Goal: Find contact information: Find contact information

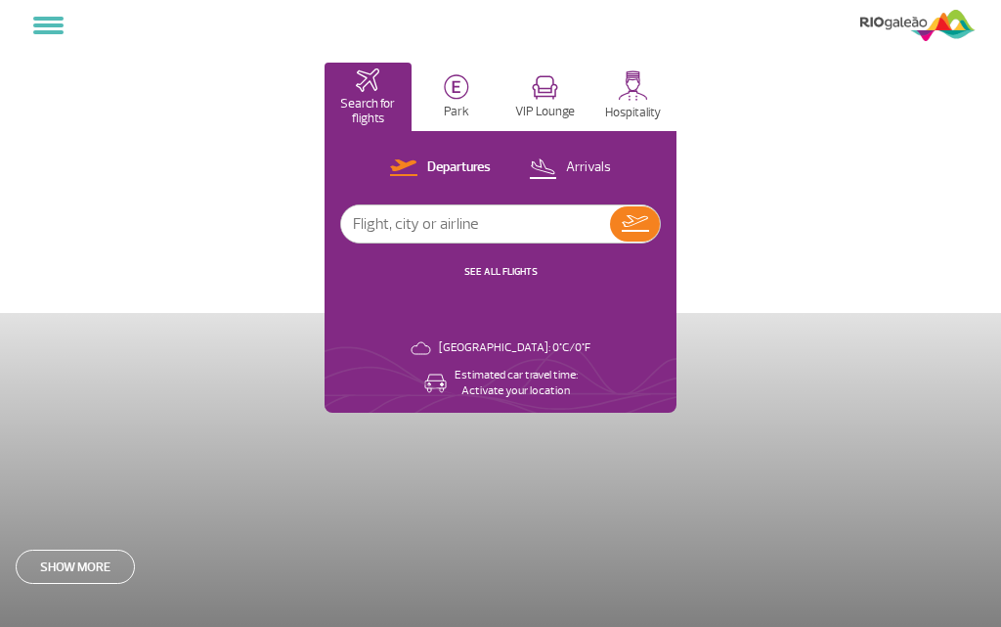
select select
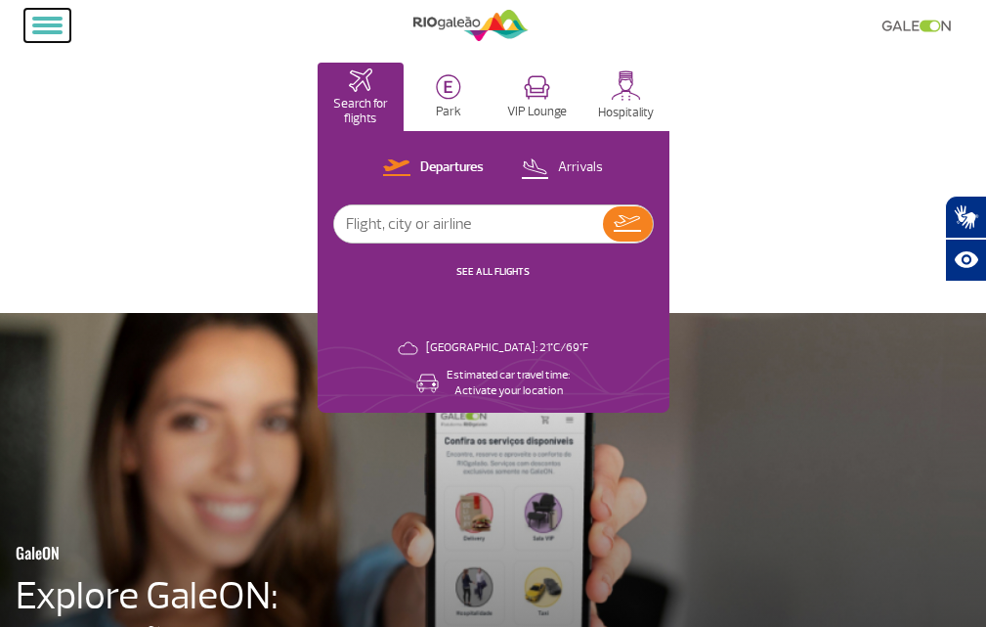
click at [52, 21] on button at bounding box center [47, 25] width 46 height 33
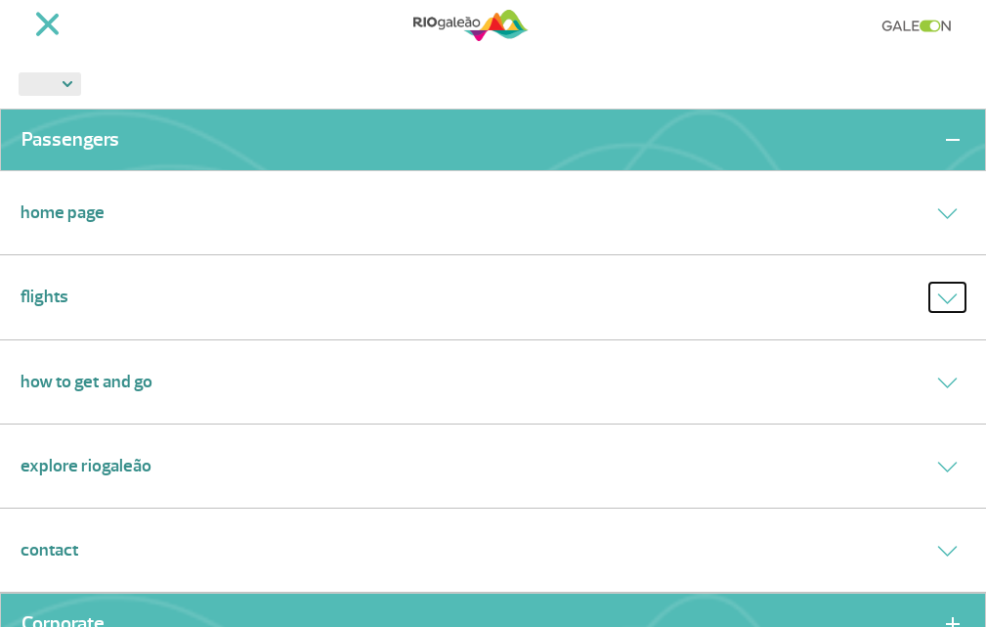
click at [930, 296] on button at bounding box center [948, 296] width 36 height 28
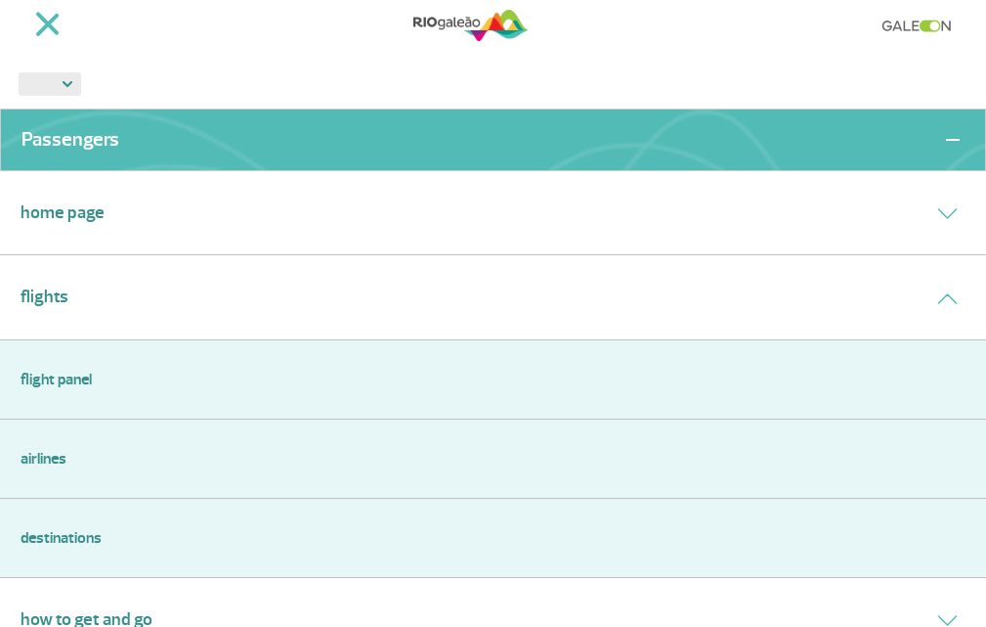
click at [61, 463] on link "Airlines" at bounding box center [493, 458] width 945 height 23
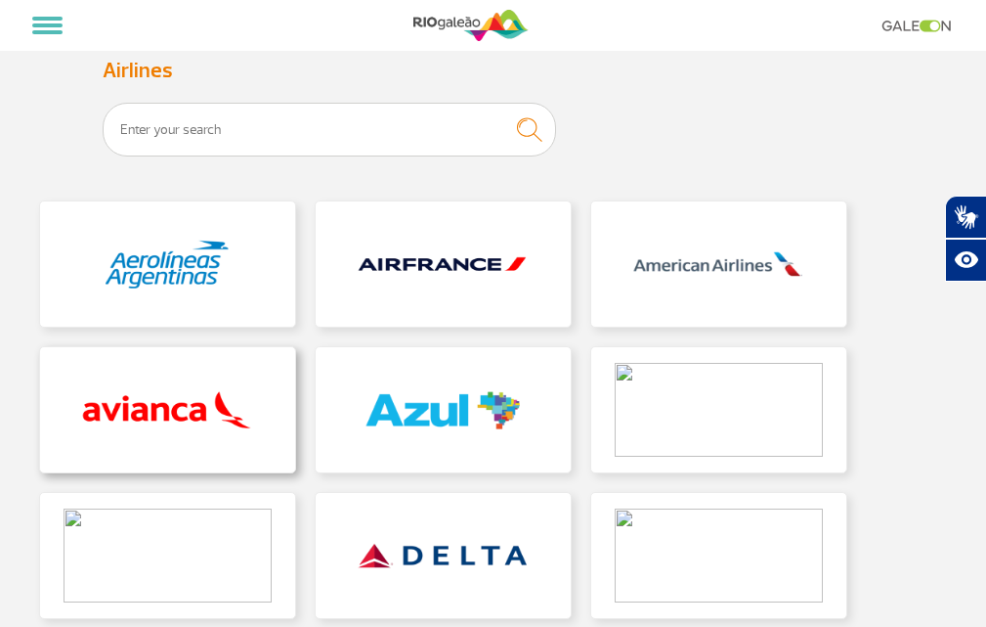
click at [230, 449] on link at bounding box center [167, 409] width 255 height 125
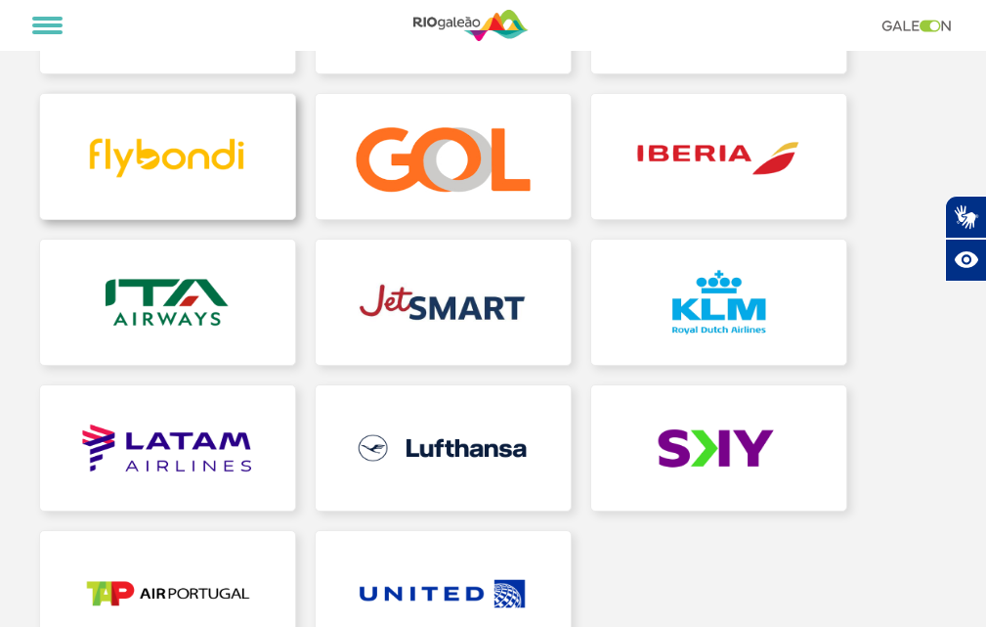
scroll to position [586, 0]
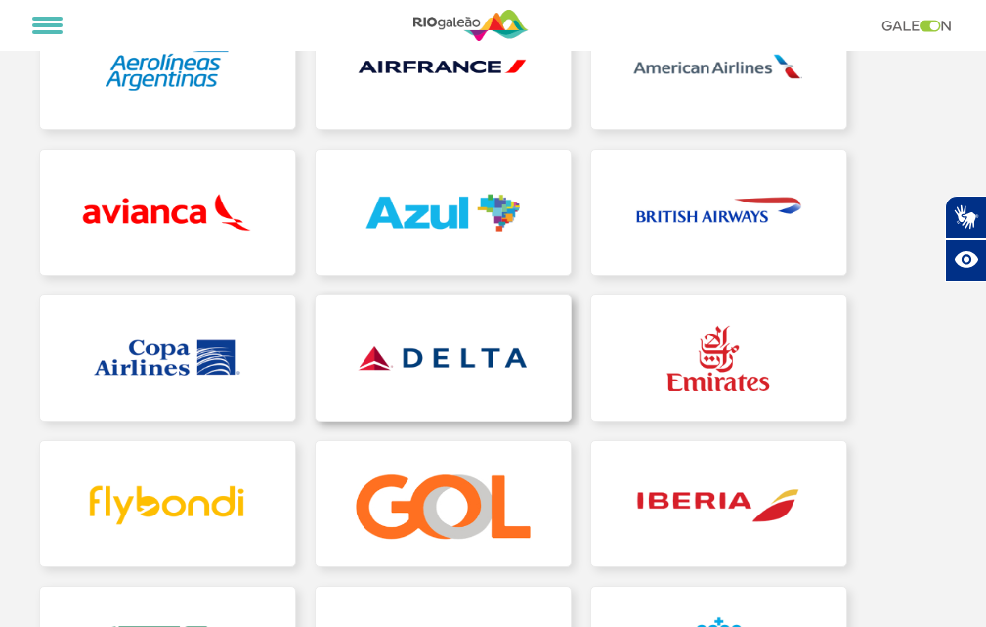
scroll to position [195, 0]
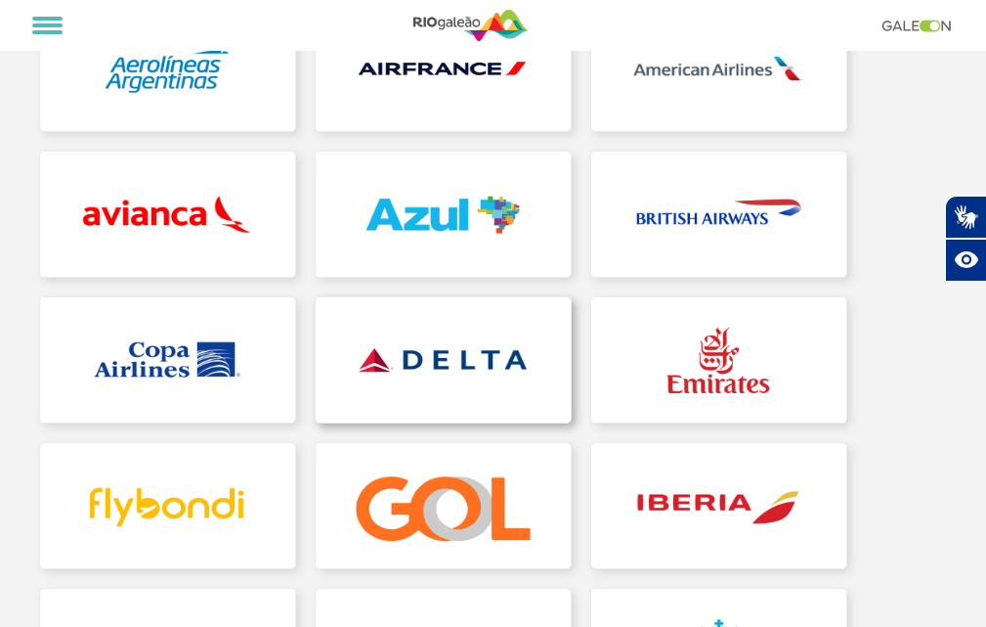
click at [424, 375] on link at bounding box center [443, 359] width 255 height 125
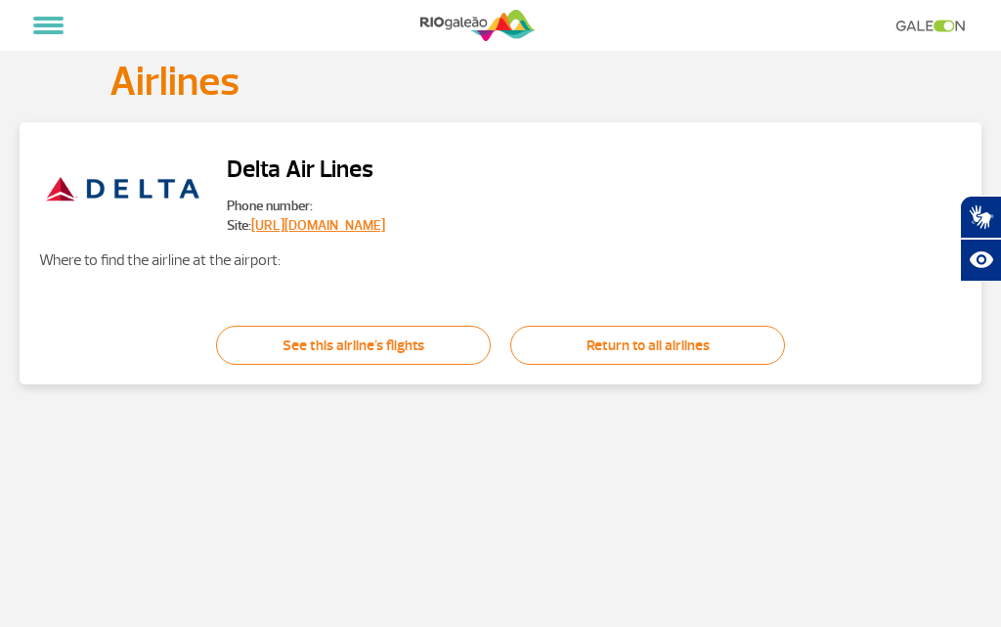
click at [336, 197] on span "Phone number:" at bounding box center [306, 206] width 158 height 20
click at [329, 218] on link "[URL][DOMAIN_NAME]" at bounding box center [318, 225] width 134 height 17
